Goal: Communication & Community: Answer question/provide support

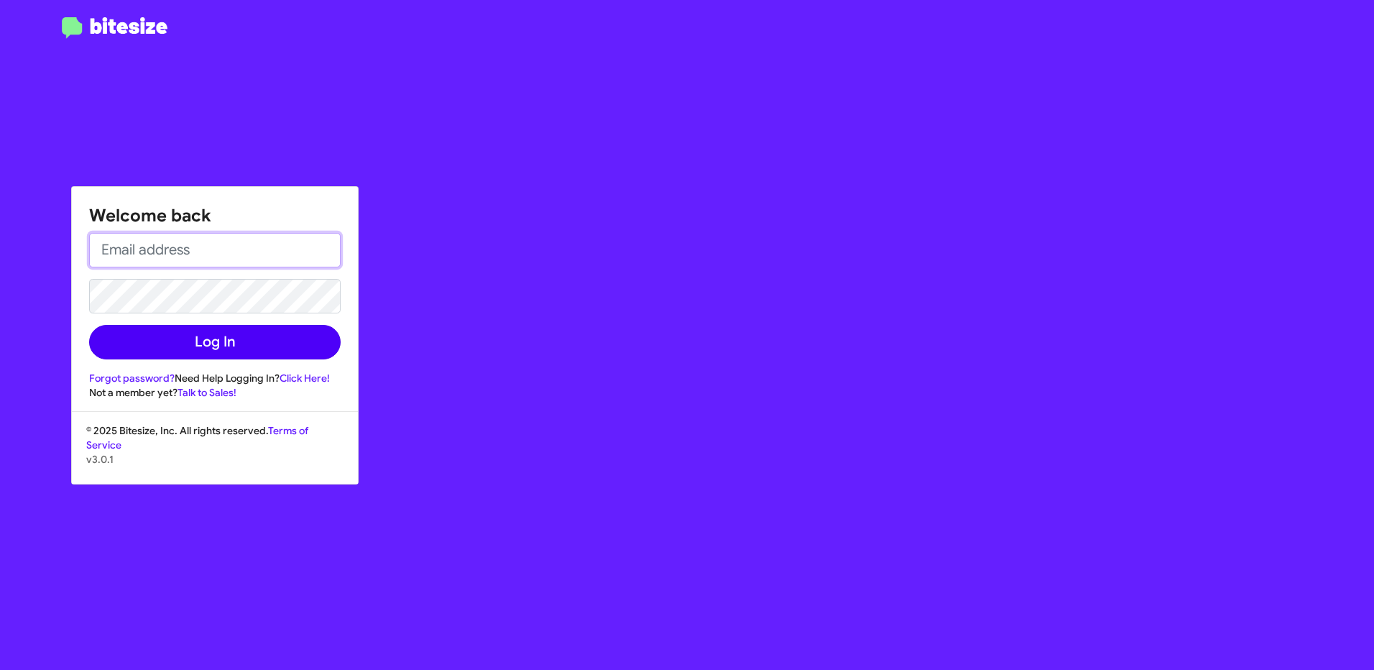
type input "[EMAIL_ADDRESS][PERSON_NAME][DOMAIN_NAME]"
click at [287, 330] on button "Log In" at bounding box center [214, 342] width 251 height 34
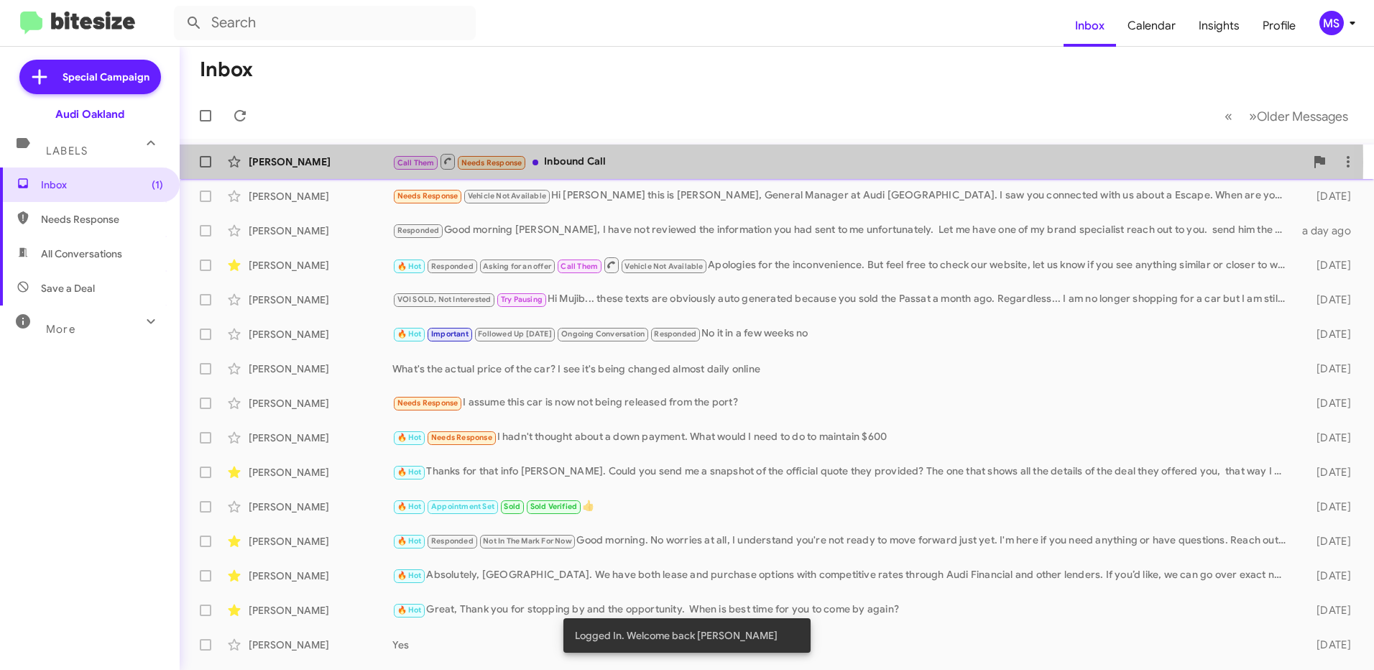
click at [354, 162] on div "[PERSON_NAME]" at bounding box center [321, 161] width 144 height 14
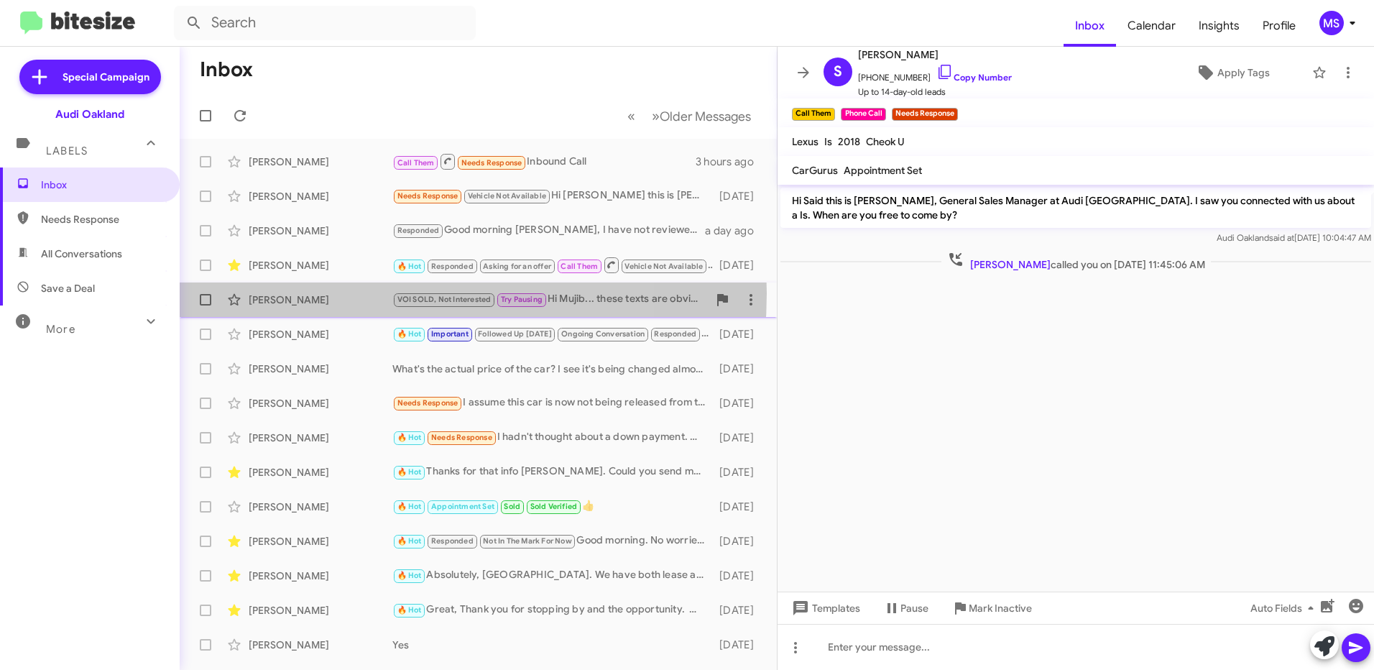
click at [345, 293] on div "[PERSON_NAME]" at bounding box center [321, 299] width 144 height 14
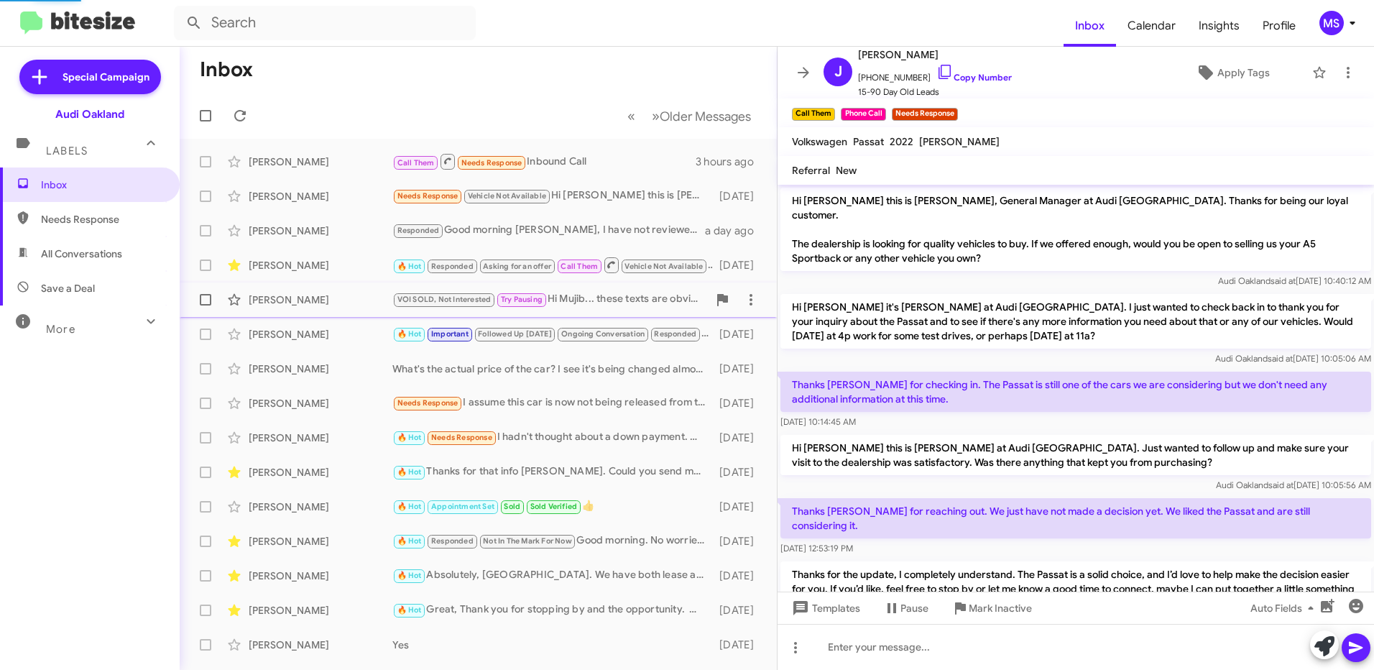
scroll to position [588, 0]
